Goal: Task Accomplishment & Management: Complete application form

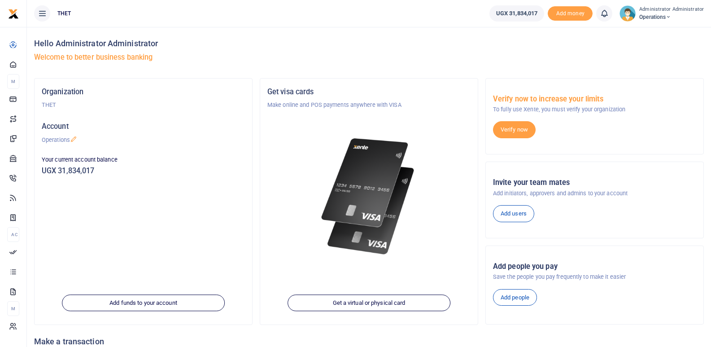
drag, startPoint x: 632, startPoint y: 17, endPoint x: 430, endPoint y: 40, distance: 203.3
click at [430, 40] on h4 "Hello Administrator Administrator" at bounding box center [369, 44] width 670 height 10
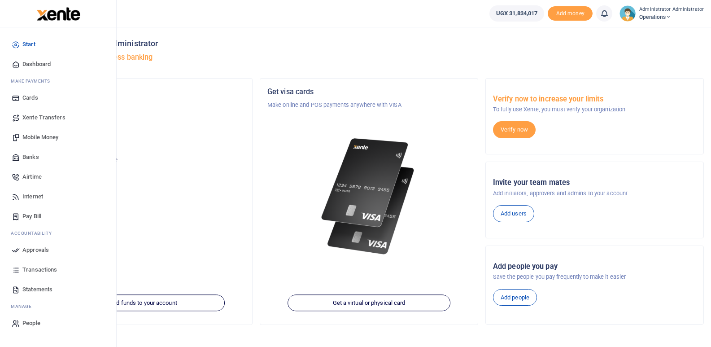
click at [46, 138] on span "Mobile Money" at bounding box center [40, 137] width 36 height 9
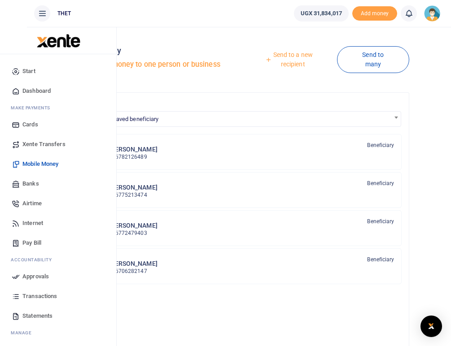
click at [36, 164] on span "Mobile Money" at bounding box center [40, 164] width 36 height 9
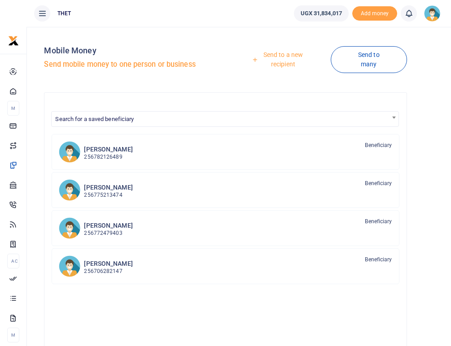
click at [281, 56] on link "Send to a new recipient" at bounding box center [280, 60] width 102 height 26
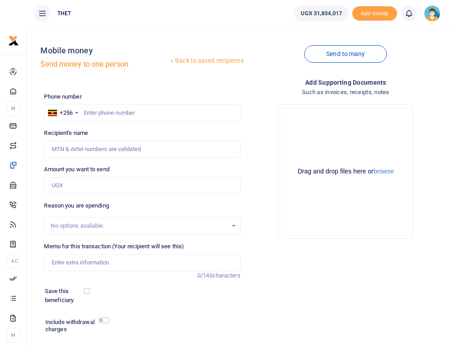
click at [104, 113] on div at bounding box center [225, 173] width 451 height 346
click at [104, 113] on input "text" at bounding box center [142, 113] width 196 height 17
click at [100, 116] on input "07" at bounding box center [142, 113] width 196 height 17
type input "0781602386"
type input "Milly Draru"
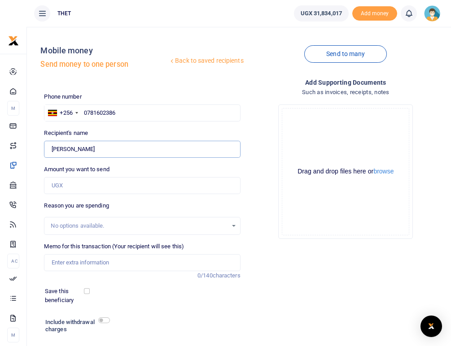
drag, startPoint x: 81, startPoint y: 150, endPoint x: 52, endPoint y: 149, distance: 29.2
click at [52, 149] on input "Found" at bounding box center [142, 149] width 196 height 17
click at [129, 113] on input "0781602386" at bounding box center [142, 113] width 196 height 17
type input "0"
type input "0775792089"
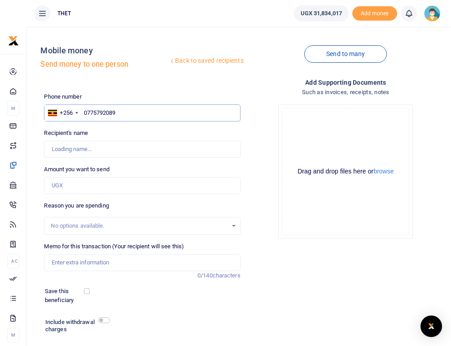
type input "Nelson Arindu"
drag, startPoint x: 90, startPoint y: 149, endPoint x: 52, endPoint y: 145, distance: 37.9
click at [52, 145] on input "Found" at bounding box center [142, 149] width 196 height 17
click at [121, 114] on input "0775792089" at bounding box center [142, 113] width 196 height 17
type input "07757920"
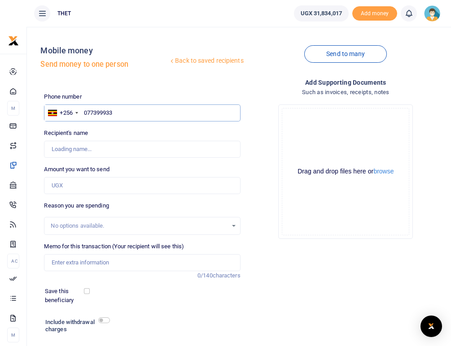
type input "0773999330"
type input "Patrick Andima"
drag, startPoint x: 92, startPoint y: 149, endPoint x: 51, endPoint y: 148, distance: 41.7
click at [51, 148] on input "Found" at bounding box center [142, 149] width 196 height 17
click at [122, 112] on input "0773999330" at bounding box center [142, 113] width 196 height 17
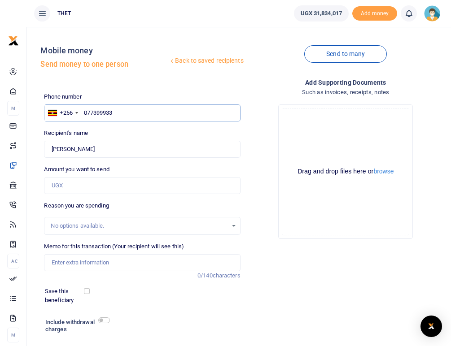
type input "07739993"
type input "0777095419"
type input "Christopher Agotre"
drag, startPoint x: 103, startPoint y: 150, endPoint x: 53, endPoint y: 146, distance: 49.5
click at [53, 146] on input "Found" at bounding box center [142, 149] width 196 height 17
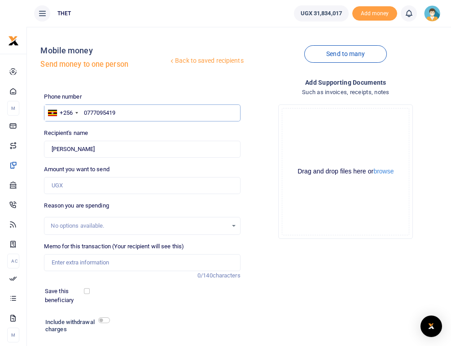
click at [121, 112] on input "0777095419" at bounding box center [142, 113] width 196 height 17
type input "077709541"
type input "0774150187"
type input "Bob Driwale"
drag, startPoint x: 85, startPoint y: 149, endPoint x: 48, endPoint y: 149, distance: 37.3
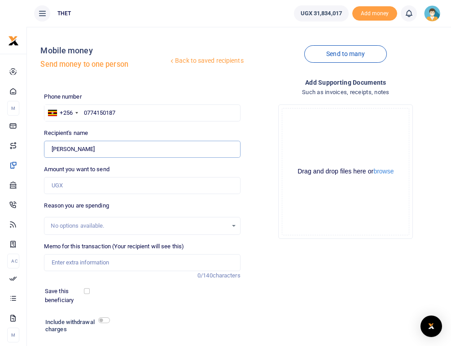
click at [48, 149] on input "Found" at bounding box center [142, 149] width 196 height 17
click at [138, 114] on input "0774150187" at bounding box center [142, 113] width 196 height 17
type input "07741501"
type input "0781092688"
type input "Gladys Awaniakoko"
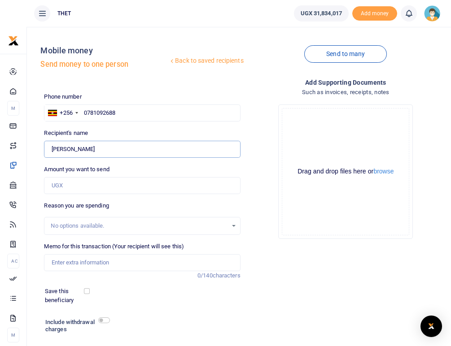
drag, startPoint x: 106, startPoint y: 150, endPoint x: 52, endPoint y: 148, distance: 54.8
click at [52, 148] on input "Found" at bounding box center [142, 149] width 196 height 17
click at [122, 117] on input "0781092688" at bounding box center [142, 113] width 196 height 17
type input "07810926"
type input "0780446696"
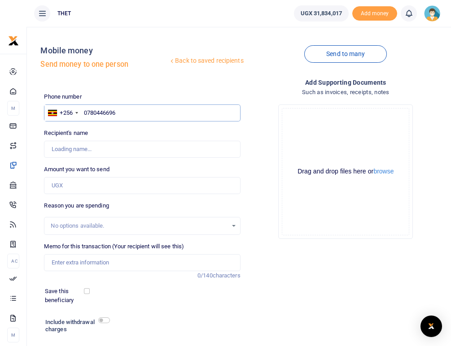
type input "Patrick Efitre"
drag, startPoint x: 88, startPoint y: 149, endPoint x: 53, endPoint y: 144, distance: 35.0
click at [53, 144] on input "Found" at bounding box center [142, 149] width 196 height 17
click at [136, 114] on input "0780446696" at bounding box center [142, 113] width 196 height 17
type input "07804466"
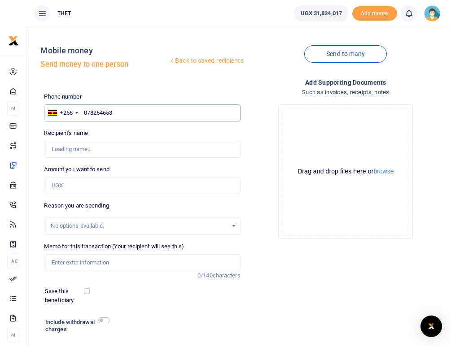
type input "0782546535"
type input "Albert Adrabo"
drag, startPoint x: 92, startPoint y: 149, endPoint x: 51, endPoint y: 147, distance: 41.3
click at [51, 147] on input "Found" at bounding box center [142, 149] width 196 height 17
click at [128, 109] on input "0782546535" at bounding box center [142, 113] width 196 height 17
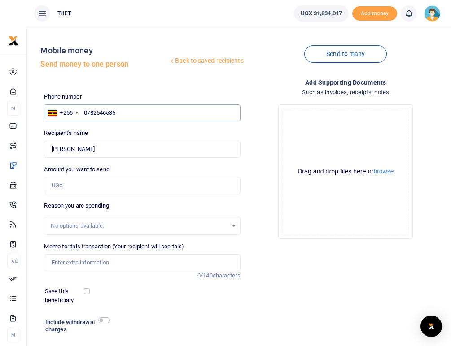
type input "078254653"
type input "0782515476"
type input "Sunday Alioni"
drag, startPoint x: 91, startPoint y: 149, endPoint x: 51, endPoint y: 149, distance: 40.0
click at [51, 149] on input "Found" at bounding box center [142, 149] width 196 height 17
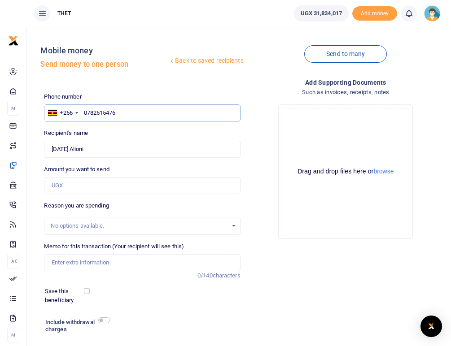
click at [123, 112] on input "0782515476" at bounding box center [142, 113] width 196 height 17
type input "07825154"
type input "0772855197"
type input "Adutia Tom"
drag, startPoint x: 82, startPoint y: 149, endPoint x: 53, endPoint y: 149, distance: 29.6
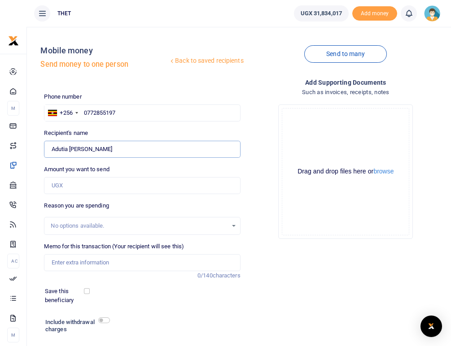
click at [53, 149] on input "Found" at bounding box center [142, 149] width 196 height 17
click at [123, 112] on input "0772855197" at bounding box center [142, 113] width 196 height 17
type input "0772855"
type input "0782437308"
type input "Emilly Lenia"
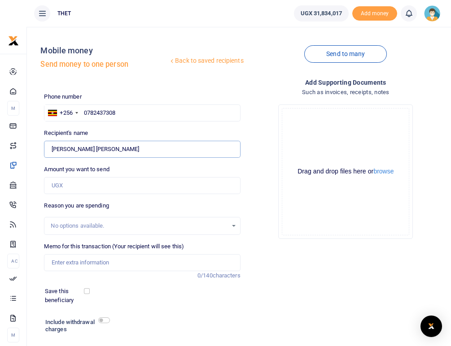
drag, startPoint x: 86, startPoint y: 147, endPoint x: 53, endPoint y: 146, distance: 32.3
click at [53, 146] on input "Found" at bounding box center [142, 149] width 196 height 17
click at [120, 115] on input "0782437308" at bounding box center [142, 113] width 196 height 17
type input "07824373"
type input "0781766808"
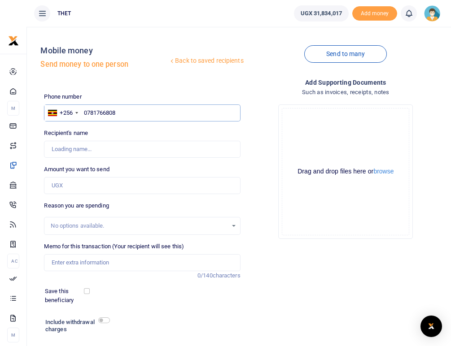
type input "Apangu Killion"
drag, startPoint x: 92, startPoint y: 148, endPoint x: 52, endPoint y: 148, distance: 39.5
click at [52, 148] on input "Found" at bounding box center [142, 149] width 196 height 17
click at [124, 112] on input "0781766808" at bounding box center [142, 113] width 196 height 17
type input "07817668"
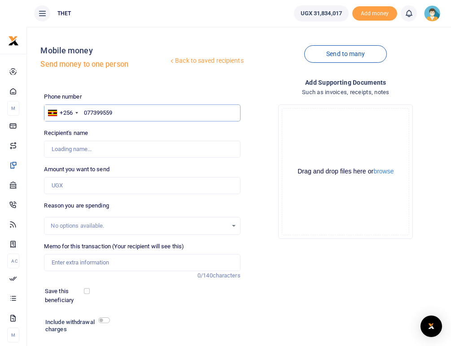
type input "0773995599"
type input "Martin Gerald Atiku"
drag, startPoint x: 104, startPoint y: 149, endPoint x: 48, endPoint y: 147, distance: 56.1
click at [48, 147] on input "Found" at bounding box center [142, 149] width 196 height 17
click at [119, 112] on input "0773995599" at bounding box center [142, 113] width 196 height 17
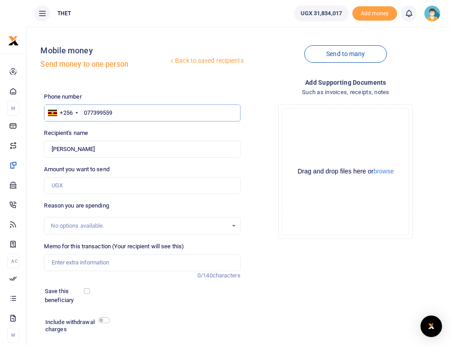
type input "07739955"
type input "0771669246"
type input "Judy Driwaru"
drag, startPoint x: 88, startPoint y: 149, endPoint x: 49, endPoint y: 149, distance: 39.5
click at [49, 149] on input "Found" at bounding box center [142, 149] width 196 height 17
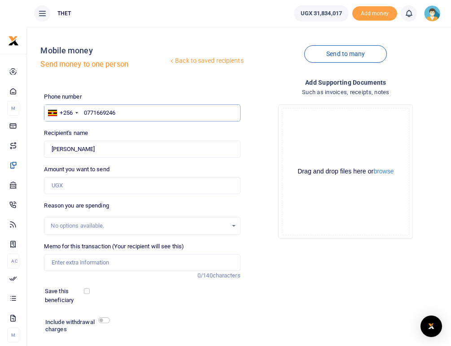
click at [123, 112] on input "0771669246" at bounding box center [142, 113] width 196 height 17
type input "07716692"
type input "0786706114"
type input "Fatuma Nakyanzi"
type input "0786706114"
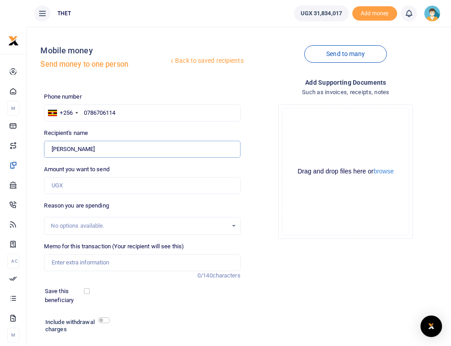
drag, startPoint x: 101, startPoint y: 149, endPoint x: 52, endPoint y: 149, distance: 49.4
click at [52, 149] on input "Found" at bounding box center [142, 149] width 196 height 17
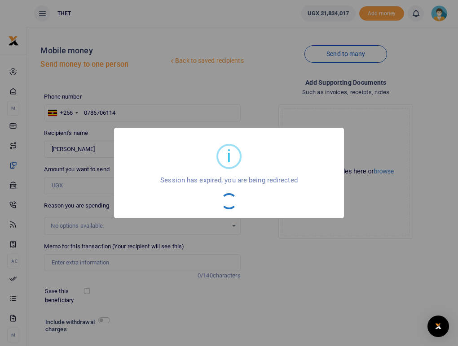
drag, startPoint x: 60, startPoint y: 149, endPoint x: 319, endPoint y: 286, distance: 293.0
click at [319, 286] on div "i × Session has expired, you are being redirected OK No Cancel" at bounding box center [229, 173] width 458 height 346
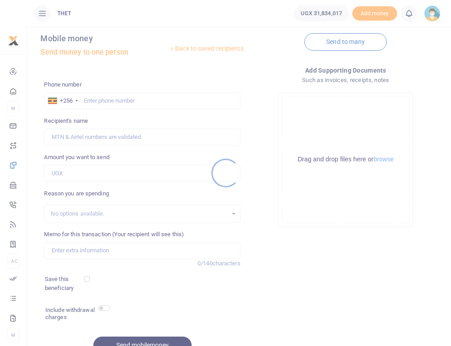
scroll to position [16, 0]
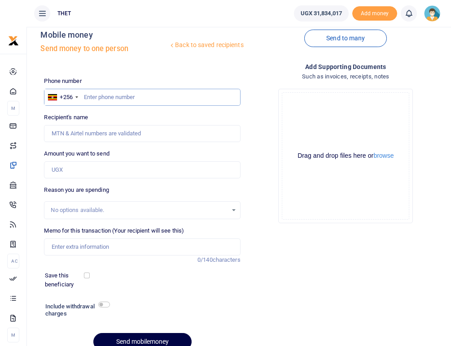
click at [101, 98] on input "text" at bounding box center [142, 97] width 196 height 17
click at [92, 98] on input "text" at bounding box center [142, 97] width 196 height 17
type input "0786706114"
type input "Fatuma Nakyanzi"
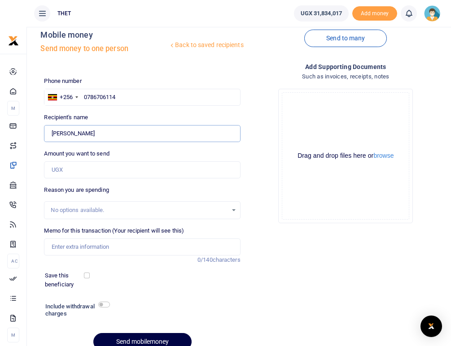
drag, startPoint x: 98, startPoint y: 134, endPoint x: 52, endPoint y: 127, distance: 47.2
click at [52, 127] on input "Found" at bounding box center [142, 133] width 196 height 17
click at [123, 98] on input "0786706114" at bounding box center [142, 97] width 196 height 17
type input "07867061"
type input "0781769815"
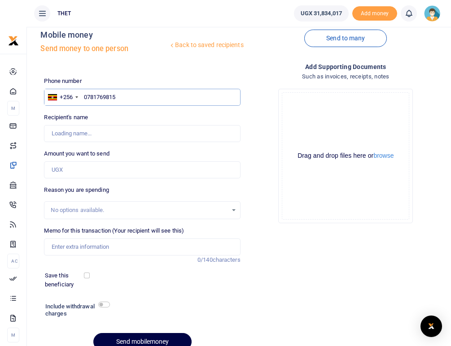
type input "Ahimbisibwe Jane"
drag, startPoint x: 101, startPoint y: 133, endPoint x: 31, endPoint y: 132, distance: 70.5
click at [31, 132] on div "Back to saved recipients Mobile money Send money to one person Send to many Pho…" at bounding box center [226, 188] width 444 height 340
click at [123, 97] on input "0781769815" at bounding box center [142, 97] width 196 height 17
type input "078176981"
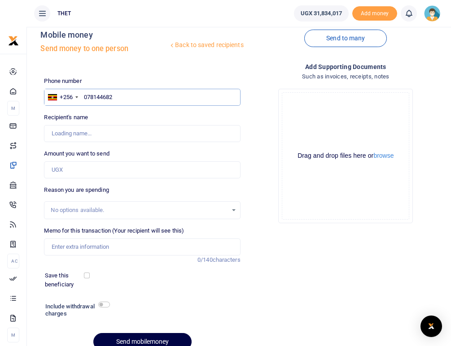
type input "0781446827"
type input "Hanga Gladys"
drag, startPoint x: 93, startPoint y: 132, endPoint x: 53, endPoint y: 131, distance: 40.8
click at [53, 131] on input "Found" at bounding box center [142, 133] width 196 height 17
click at [119, 97] on input "0781446827" at bounding box center [142, 97] width 196 height 17
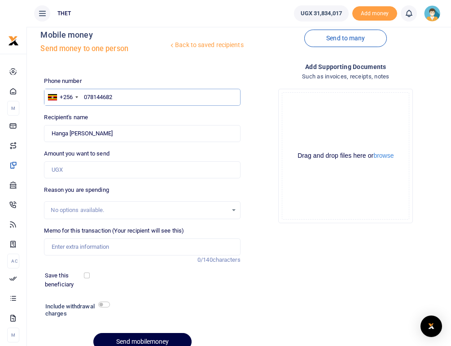
type input "07814468"
type input "0782653949"
type input "Immaculate Niwagira"
drag, startPoint x: 111, startPoint y: 134, endPoint x: 51, endPoint y: 133, distance: 60.2
click at [51, 133] on input "Found" at bounding box center [142, 133] width 196 height 17
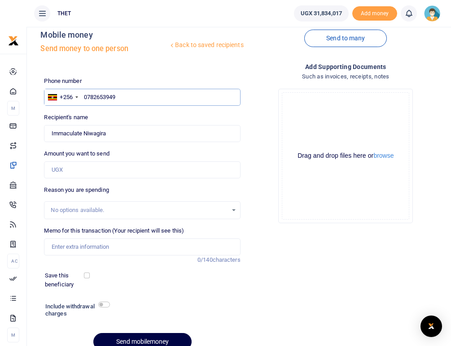
click at [125, 96] on input "0782653949" at bounding box center [142, 97] width 196 height 17
type input "07826539"
type input "0774737227"
type input "Specious Arihiihi"
drag, startPoint x: 97, startPoint y: 133, endPoint x: 52, endPoint y: 132, distance: 45.3
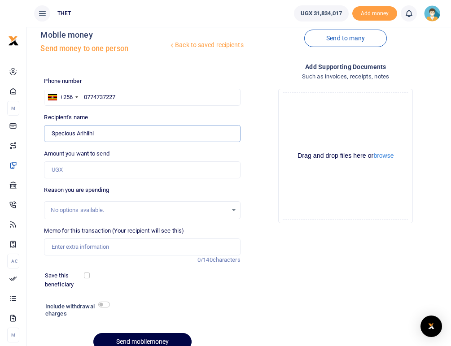
click at [52, 132] on input "Found" at bounding box center [142, 133] width 196 height 17
click at [122, 97] on input "0774737227" at bounding box center [142, 97] width 196 height 17
type input "07747372"
type input "0755496876"
type input "Lucky Natukwasa"
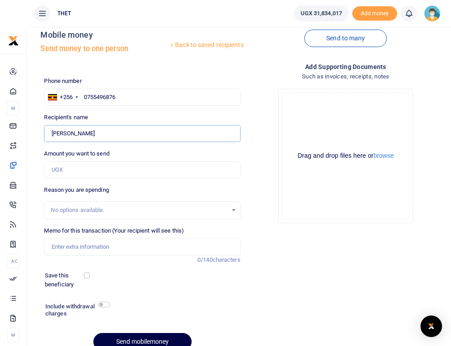
drag, startPoint x: 103, startPoint y: 135, endPoint x: 52, endPoint y: 133, distance: 50.8
click at [52, 133] on input "Found" at bounding box center [142, 133] width 196 height 17
click at [118, 97] on input "0755496876" at bounding box center [142, 97] width 196 height 17
type input "07554968"
type input "0782232095"
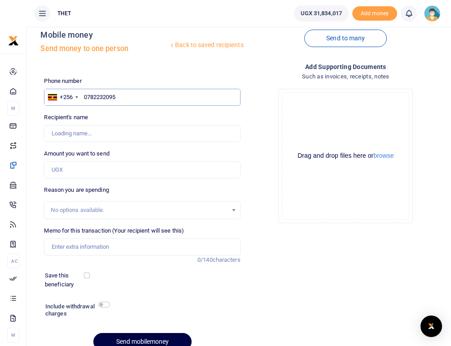
type input "Martha Atuhairwe"
drag, startPoint x: 101, startPoint y: 132, endPoint x: 51, endPoint y: 129, distance: 49.5
click at [51, 129] on input "Found" at bounding box center [142, 133] width 196 height 17
click at [127, 98] on input "0782232095" at bounding box center [142, 97] width 196 height 17
type input "078223209"
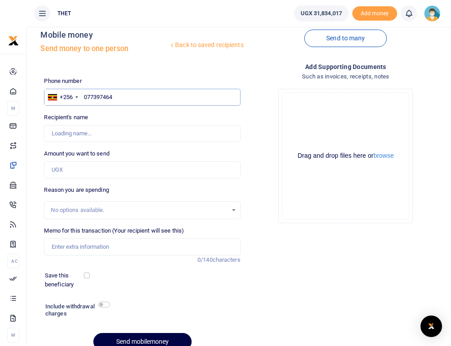
type input "0773974648"
type input "Christine Nahwera"
type input "0773974648"
drag, startPoint x: 101, startPoint y: 132, endPoint x: 52, endPoint y: 134, distance: 48.9
click at [52, 134] on input "Found" at bounding box center [142, 133] width 196 height 17
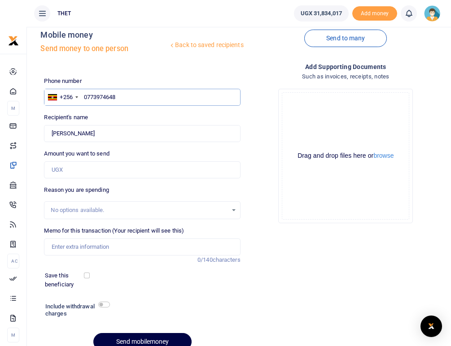
click at [122, 98] on input "0773974648" at bounding box center [142, 97] width 196 height 17
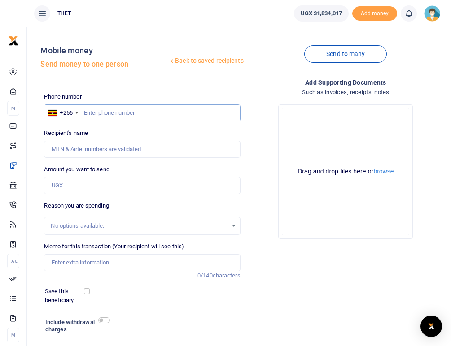
click at [102, 115] on input "text" at bounding box center [142, 113] width 196 height 17
type input "0770606012"
type input "Atholere Jovine"
drag, startPoint x: 93, startPoint y: 151, endPoint x: 52, endPoint y: 145, distance: 41.7
click at [52, 145] on input "Found" at bounding box center [142, 149] width 196 height 17
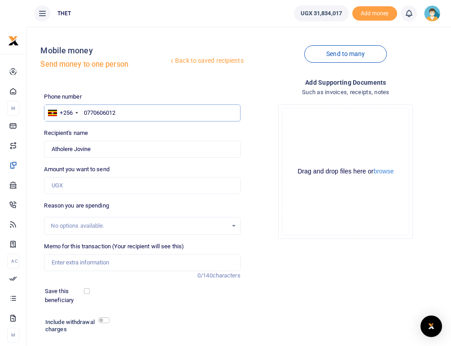
click at [127, 109] on input "0770606012" at bounding box center [142, 113] width 196 height 17
type input "077060"
type input "0772066488"
type input "[PERSON_NAME]"
drag, startPoint x: 107, startPoint y: 150, endPoint x: 48, endPoint y: 151, distance: 58.4
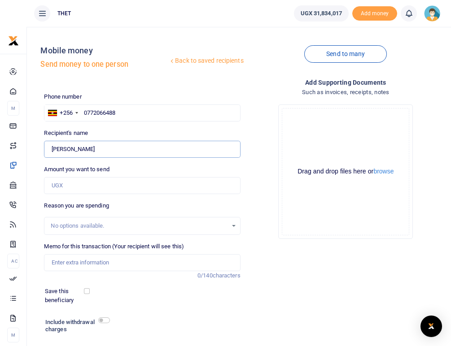
click at [48, 151] on input "Found" at bounding box center [142, 149] width 196 height 17
click at [124, 110] on input "0772066488" at bounding box center [142, 113] width 196 height 17
type input "077206"
type input "0789407216"
type input "Pross Ahebwa"
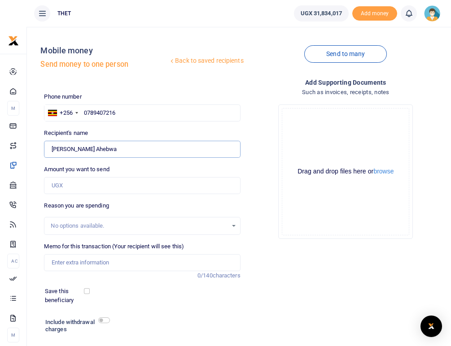
drag, startPoint x: 91, startPoint y: 149, endPoint x: 45, endPoint y: 149, distance: 45.3
click at [45, 149] on input "Found" at bounding box center [142, 149] width 196 height 17
click at [122, 114] on input "0789407216" at bounding box center [142, 113] width 196 height 17
type input "078940721"
type input "0781570950"
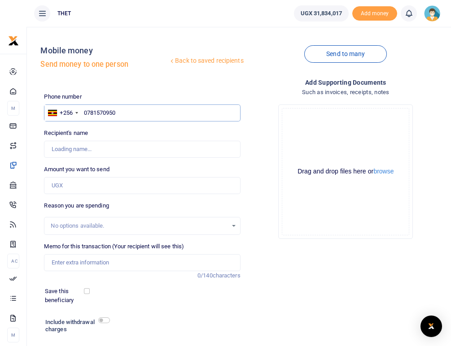
type input "Penlope Tuhirirwe"
drag, startPoint x: 104, startPoint y: 150, endPoint x: 53, endPoint y: 148, distance: 51.2
click at [53, 148] on input "Found" at bounding box center [142, 149] width 196 height 17
click at [125, 113] on input "0781570950" at bounding box center [142, 113] width 196 height 17
type input "07815709"
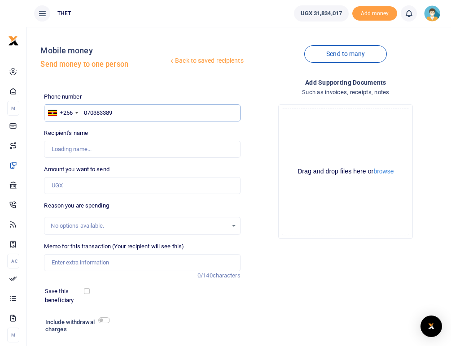
type input "0703833899"
type input "Richard Ndemirweki"
drag, startPoint x: 106, startPoint y: 151, endPoint x: 51, endPoint y: 149, distance: 55.3
click at [51, 149] on input "Found" at bounding box center [142, 149] width 196 height 17
click at [120, 112] on input "0703833899" at bounding box center [142, 113] width 196 height 17
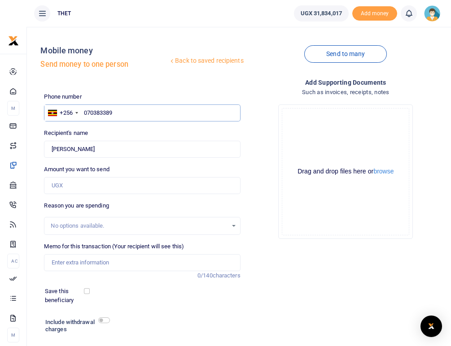
type input "07038338"
type input "0782071537"
type input "John Fedinant Otingcwinyu"
drag, startPoint x: 124, startPoint y: 149, endPoint x: 53, endPoint y: 150, distance: 71.4
click at [53, 150] on input "Found" at bounding box center [142, 149] width 196 height 17
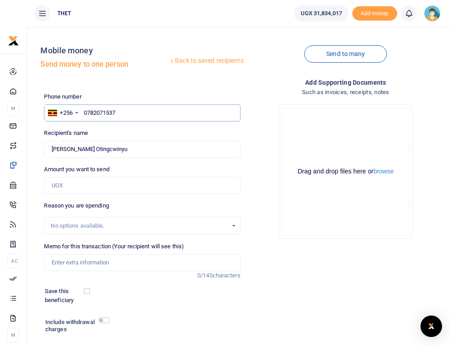
click at [121, 116] on input "0782071537" at bounding box center [142, 113] width 196 height 17
type input "078207153"
type input "0778454924"
type input "[PERSON_NAME]"
drag, startPoint x: 101, startPoint y: 151, endPoint x: 53, endPoint y: 149, distance: 48.1
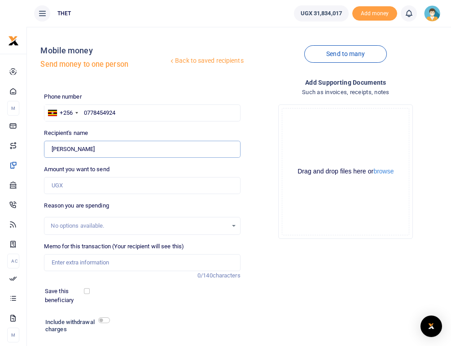
click at [53, 149] on input "Found" at bounding box center [142, 149] width 196 height 17
click at [121, 115] on input "0778454924" at bounding box center [142, 113] width 196 height 17
type input "077845"
type input "0785502137"
type input "[PERSON_NAME]"
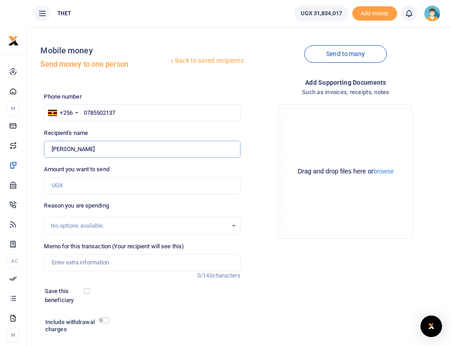
drag, startPoint x: 81, startPoint y: 150, endPoint x: 49, endPoint y: 146, distance: 32.1
click at [49, 146] on input "Found" at bounding box center [142, 149] width 196 height 17
click at [123, 112] on input "0785502137" at bounding box center [142, 113] width 196 height 17
type input "07855021"
type input "0706669353"
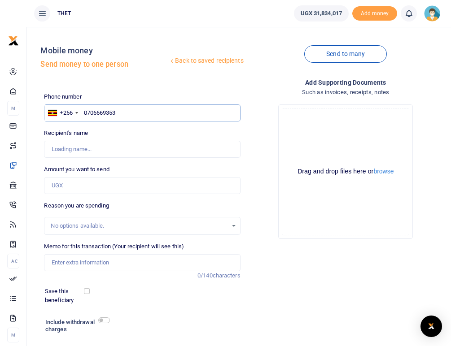
type input "Robert Onekalith"
drag, startPoint x: 95, startPoint y: 151, endPoint x: 50, endPoint y: 147, distance: 44.6
click at [50, 147] on input "Found" at bounding box center [142, 149] width 196 height 17
click at [121, 110] on input "0706669353" at bounding box center [142, 113] width 196 height 17
type input "07066693"
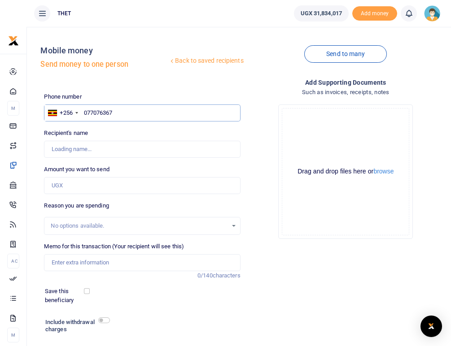
type input "0770763674"
type input "Edwin Cekecan"
drag, startPoint x: 92, startPoint y: 149, endPoint x: 52, endPoint y: 150, distance: 39.5
click at [52, 150] on input "Found" at bounding box center [142, 149] width 196 height 17
click at [120, 113] on input "0770763674" at bounding box center [142, 113] width 196 height 17
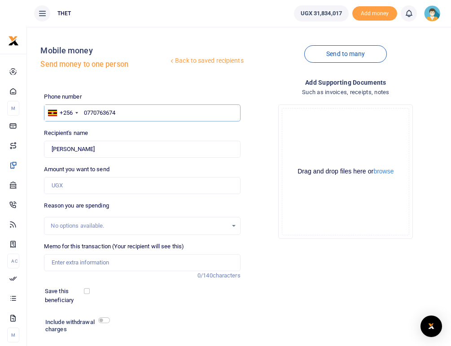
type input "077076367"
type input "0772930591"
type input "Henry Kimu"
drag, startPoint x: 88, startPoint y: 151, endPoint x: 51, endPoint y: 149, distance: 36.4
click at [51, 149] on input "Found" at bounding box center [142, 149] width 196 height 17
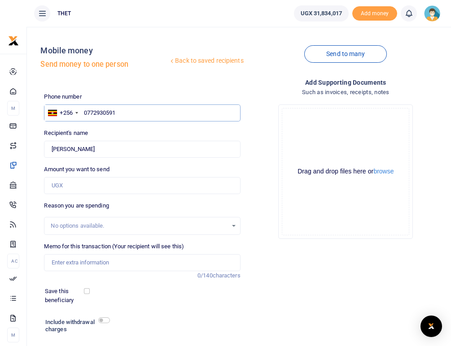
click at [123, 114] on input "0772930591" at bounding box center [142, 113] width 196 height 17
type input "07729"
type input "0789781023"
type input "Hadijja Aliku"
drag, startPoint x: 87, startPoint y: 150, endPoint x: 53, endPoint y: 148, distance: 34.2
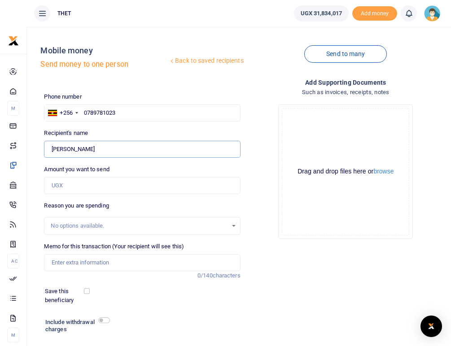
click at [53, 148] on input "Found" at bounding box center [142, 149] width 196 height 17
click at [120, 111] on input "0789781023" at bounding box center [142, 113] width 196 height 17
type input "07897810"
click at [141, 133] on div "Recipient's name Found Name is required." at bounding box center [142, 143] width 196 height 29
click at [119, 113] on input "0781377405" at bounding box center [142, 113] width 196 height 17
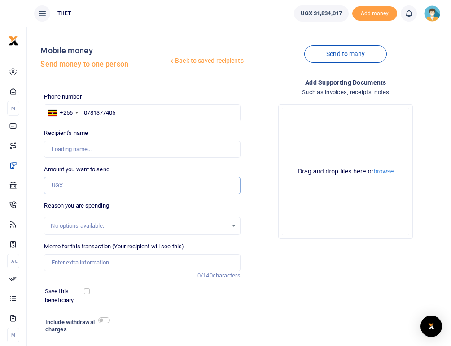
click at [78, 185] on input "Amount you want to send" at bounding box center [142, 185] width 196 height 17
click at [261, 133] on div "Drop your files here Drag and drop files here or browse Powered by Uppy" at bounding box center [346, 171] width 196 height 149
click at [123, 112] on input "0781377405" at bounding box center [142, 113] width 196 height 17
type input "0"
click at [166, 86] on div "Back to saved recipients Mobile money Send money to one person Send to many Pho…" at bounding box center [243, 204] width 407 height 340
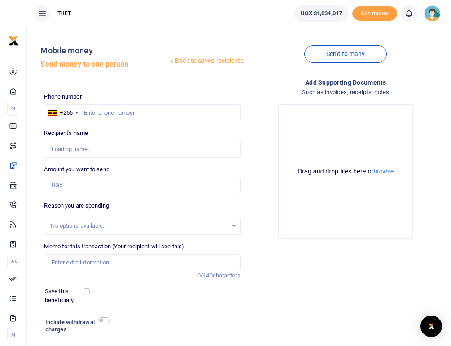
click at [145, 130] on div "Recipient's name Found Name is required." at bounding box center [142, 143] width 196 height 29
click at [110, 113] on input "text" at bounding box center [142, 113] width 196 height 17
type input "0781377405"
click at [125, 132] on div "Recipient's name Found Name is required." at bounding box center [142, 143] width 196 height 29
click at [432, 11] on img at bounding box center [432, 13] width 16 height 16
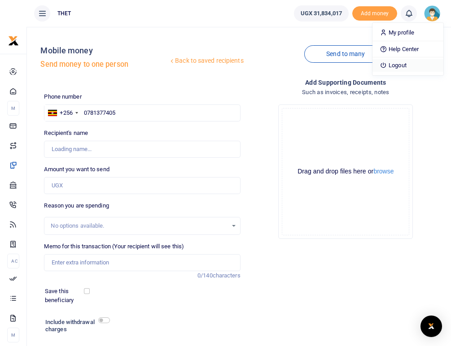
click at [397, 64] on link "Logout" at bounding box center [408, 65] width 71 height 13
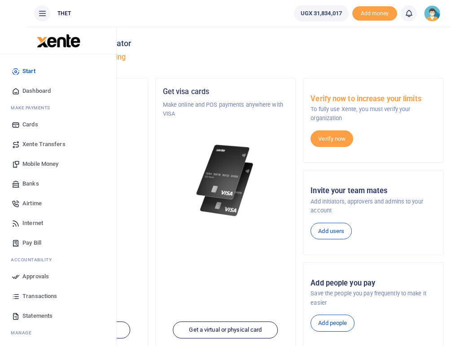
click at [31, 163] on span "Mobile Money" at bounding box center [40, 164] width 36 height 9
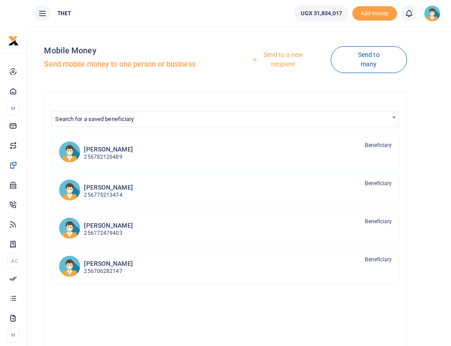
click at [280, 54] on link "Send to a new recipient" at bounding box center [280, 60] width 102 height 26
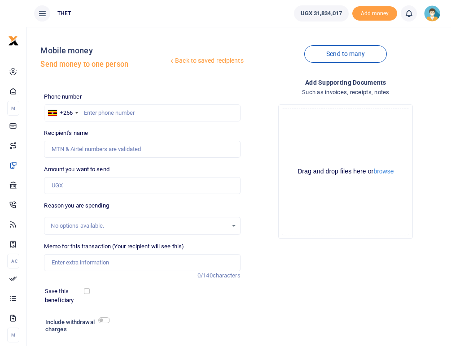
click at [110, 111] on div at bounding box center [225, 173] width 451 height 346
click at [110, 111] on input "text" at bounding box center [142, 113] width 196 height 17
type input "0"
click at [129, 107] on input "text" at bounding box center [142, 113] width 196 height 17
paste input "781377405"
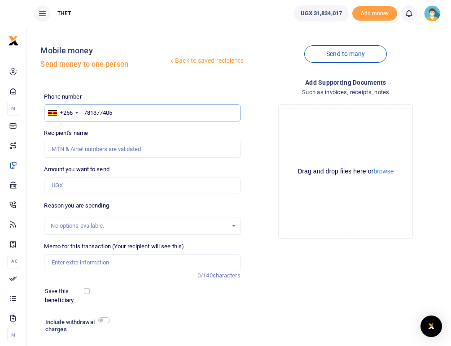
click at [85, 111] on input "781377405" at bounding box center [142, 113] width 196 height 17
click at [118, 111] on input "0781377405" at bounding box center [142, 113] width 196 height 17
click at [114, 111] on input "0" at bounding box center [142, 113] width 196 height 17
type input "0789791289"
type input "[PERSON_NAME]"
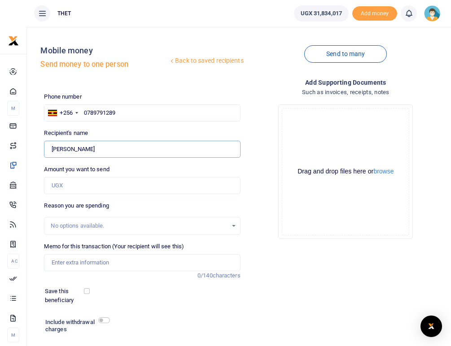
drag, startPoint x: 87, startPoint y: 148, endPoint x: 53, endPoint y: 148, distance: 33.7
click at [53, 148] on input "Found" at bounding box center [142, 149] width 196 height 17
click at [122, 113] on input "0789791289" at bounding box center [142, 113] width 196 height 17
type input "07897912"
type input "0787460695"
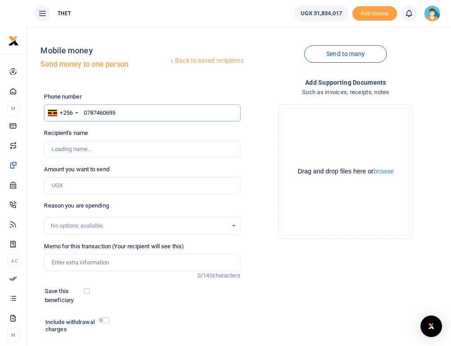
type input "[PERSON_NAME]"
drag, startPoint x: 89, startPoint y: 149, endPoint x: 52, endPoint y: 148, distance: 37.7
click at [52, 148] on input "Found" at bounding box center [142, 149] width 196 height 17
click at [120, 110] on input "0787460695" at bounding box center [142, 113] width 196 height 17
type input "0787460"
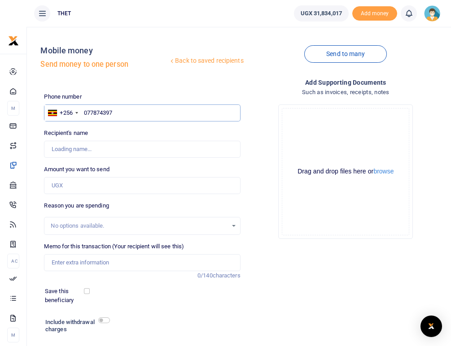
type input "0778743971"
type input "[PERSON_NAME]"
drag, startPoint x: 84, startPoint y: 150, endPoint x: 52, endPoint y: 148, distance: 32.4
click at [52, 148] on input "Found" at bounding box center [142, 149] width 196 height 17
click at [117, 110] on input "0778743971" at bounding box center [142, 113] width 196 height 17
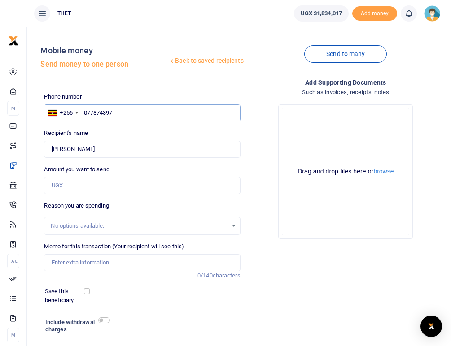
type input "07787439"
type input "0782106966"
type input "[PERSON_NAME]"
drag, startPoint x: 106, startPoint y: 149, endPoint x: 53, endPoint y: 150, distance: 53.4
click at [53, 150] on input "Found" at bounding box center [142, 149] width 196 height 17
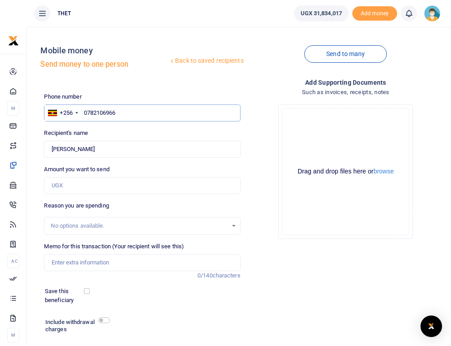
click at [121, 110] on input "0782106966" at bounding box center [142, 113] width 196 height 17
type input "07821069"
type input "0780558388"
type input "Glory Giramia"
drag, startPoint x: 92, startPoint y: 149, endPoint x: 52, endPoint y: 149, distance: 39.9
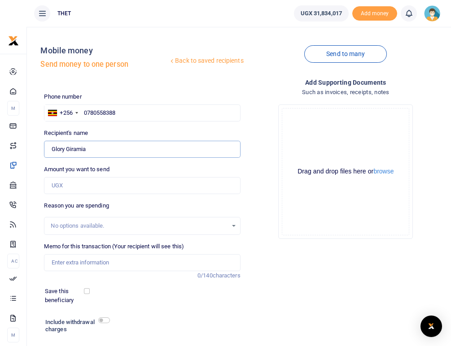
click at [52, 149] on input "Found" at bounding box center [142, 149] width 196 height 17
click at [121, 114] on input "0780558388" at bounding box center [142, 113] width 196 height 17
type input "078055838"
type input "0782634388"
type input "Tryphoster Bithum"
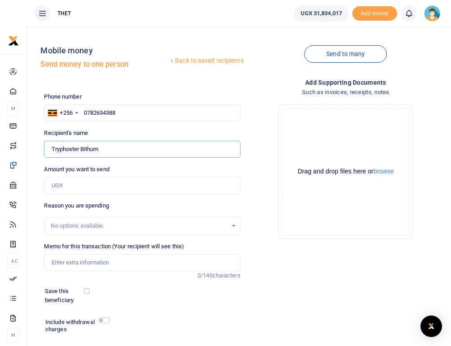
drag, startPoint x: 104, startPoint y: 150, endPoint x: 52, endPoint y: 148, distance: 52.1
click at [52, 148] on input "Found" at bounding box center [142, 149] width 196 height 17
click at [122, 113] on input "0782634388" at bounding box center [142, 113] width 196 height 17
type input "07826343"
type input "0775442309"
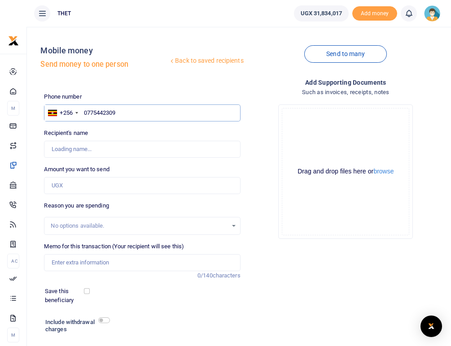
type input "Vincent Yonasan Binega"
drag, startPoint x: 120, startPoint y: 149, endPoint x: 51, endPoint y: 149, distance: 69.1
click at [51, 149] on input "Found" at bounding box center [142, 149] width 196 height 17
click at [122, 114] on input "0775442309" at bounding box center [142, 113] width 196 height 17
type input "07754423"
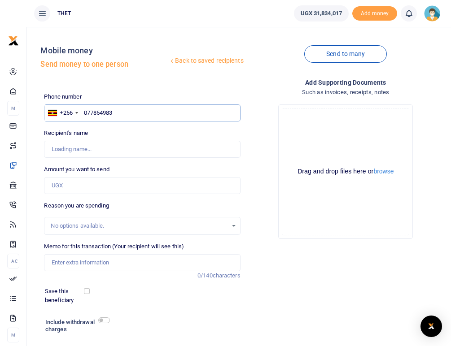
type input "0778549839"
type input "Janet Canrach"
drag, startPoint x: 94, startPoint y: 147, endPoint x: 52, endPoint y: 148, distance: 41.7
click at [52, 148] on input "Found" at bounding box center [142, 149] width 196 height 17
click at [123, 113] on input "0778549839" at bounding box center [142, 113] width 196 height 17
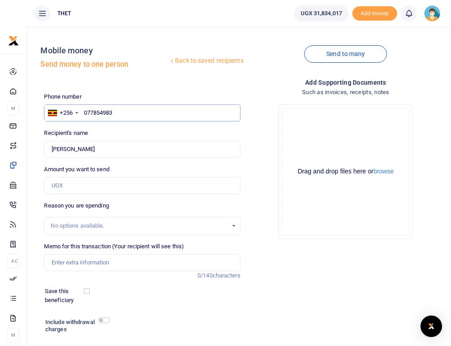
type input "07785498"
type input "0783411818"
type input "Pet Rwothumio"
drag, startPoint x: 93, startPoint y: 149, endPoint x: 53, endPoint y: 149, distance: 39.9
click at [53, 149] on input "Found" at bounding box center [142, 149] width 196 height 17
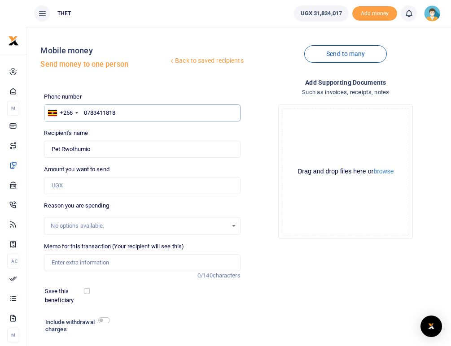
click at [123, 112] on input "0783411818" at bounding box center [142, 113] width 196 height 17
type input "0783411"
type input "0781377405"
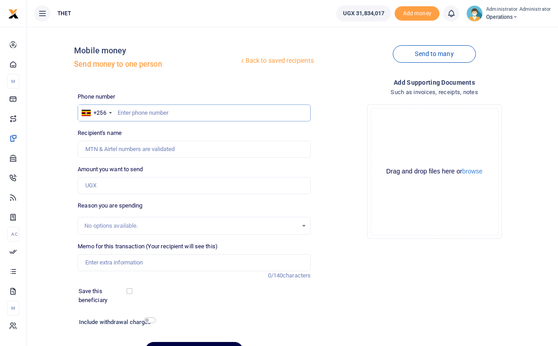
click at [136, 113] on input "text" at bounding box center [194, 113] width 233 height 17
type input "0785502137"
type input "[PERSON_NAME]"
click at [153, 112] on input "0785502137" at bounding box center [194, 113] width 233 height 17
type input "07855021"
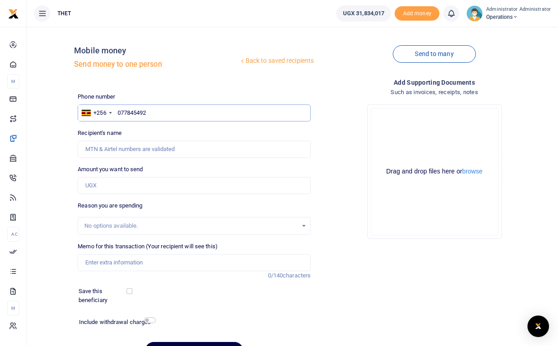
type input "0778454924"
type input "[PERSON_NAME]"
type input "0778454924"
click at [156, 114] on input "0778454924" at bounding box center [194, 113] width 233 height 17
click at [153, 114] on input "0778454924" at bounding box center [194, 113] width 233 height 17
